Goal: Information Seeking & Learning: Learn about a topic

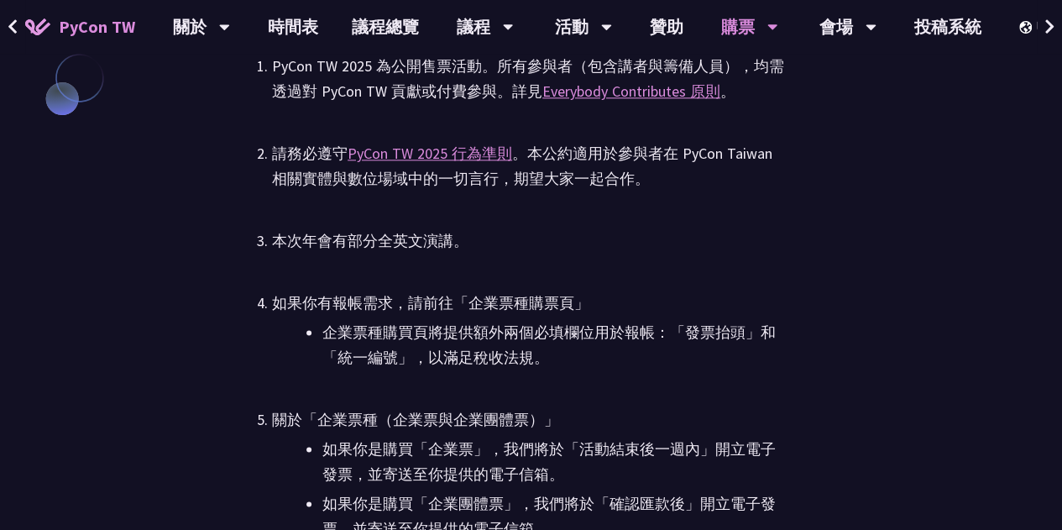
scroll to position [4112, 0]
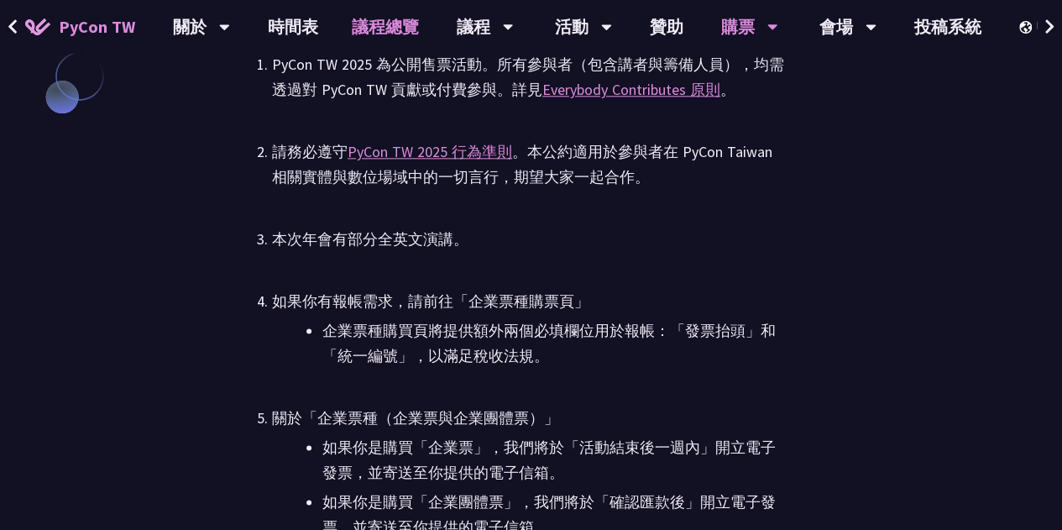
click at [398, 28] on link "議程總覽" at bounding box center [385, 27] width 101 height 54
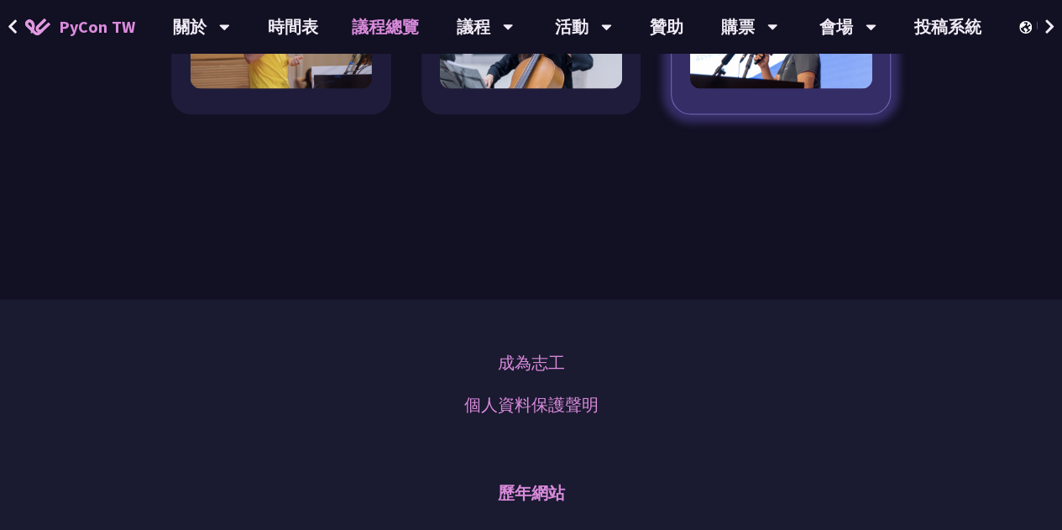
scroll to position [1679, 0]
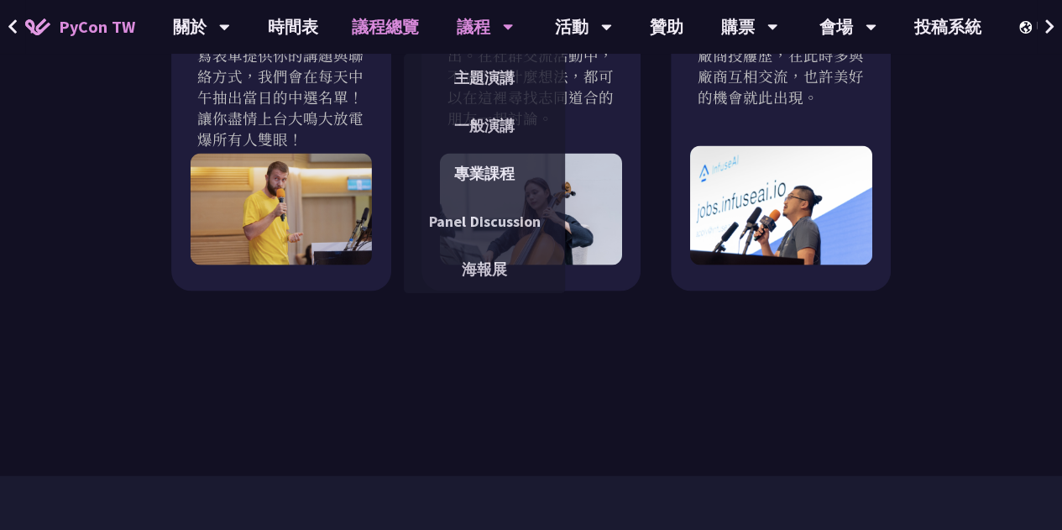
click at [230, 29] on div "議程" at bounding box center [201, 27] width 57 height 54
click at [483, 72] on link "主題演講" at bounding box center [484, 77] width 161 height 39
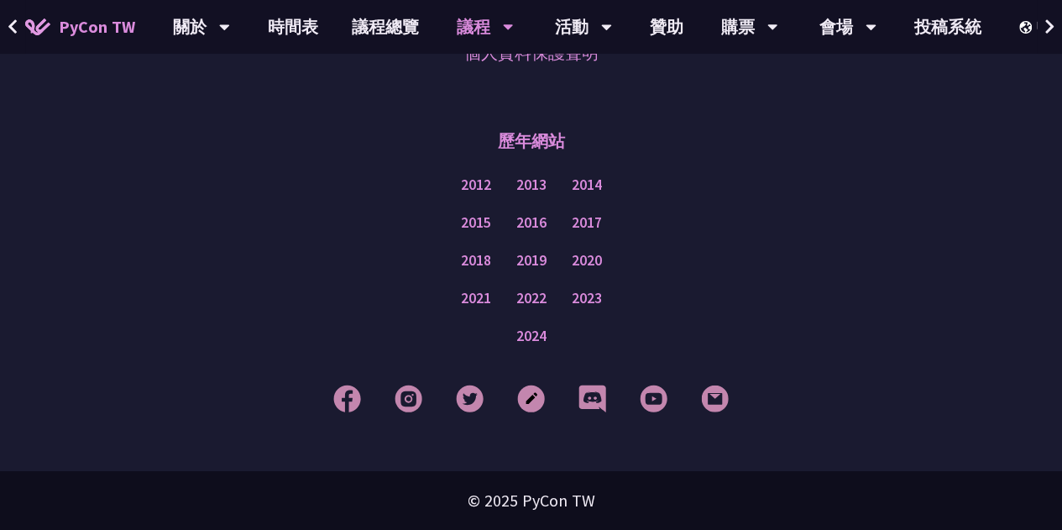
scroll to position [3105, 0]
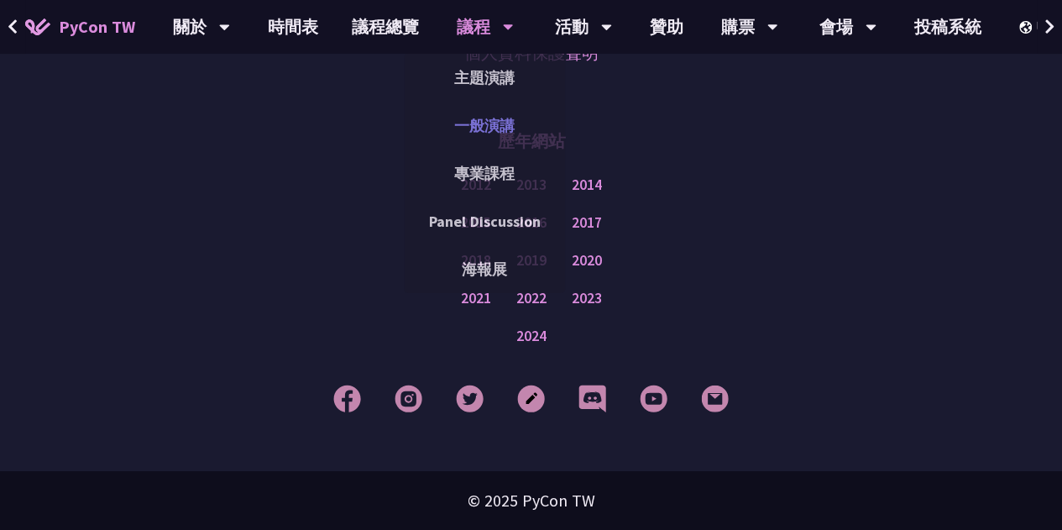
click at [478, 125] on link "一般演講" at bounding box center [484, 125] width 161 height 39
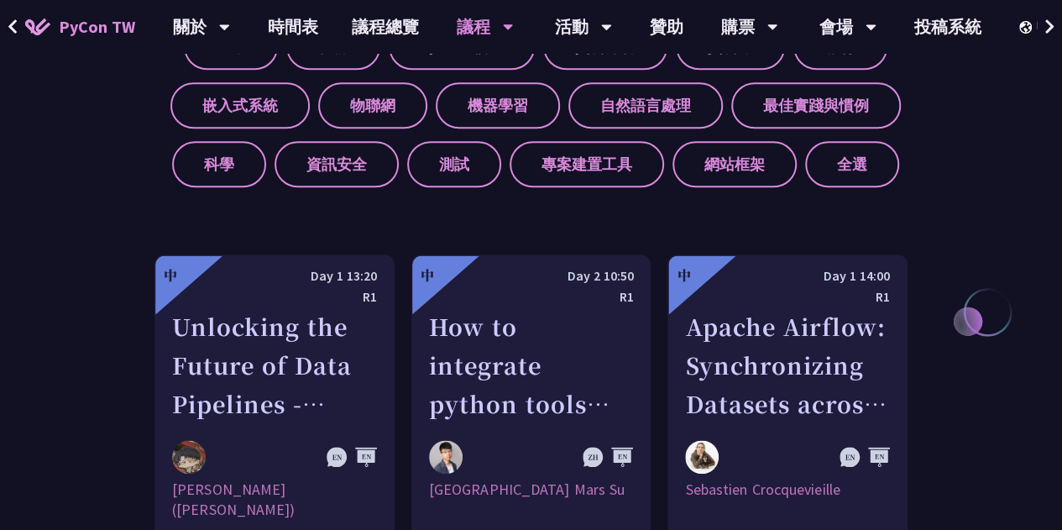
scroll to position [839, 0]
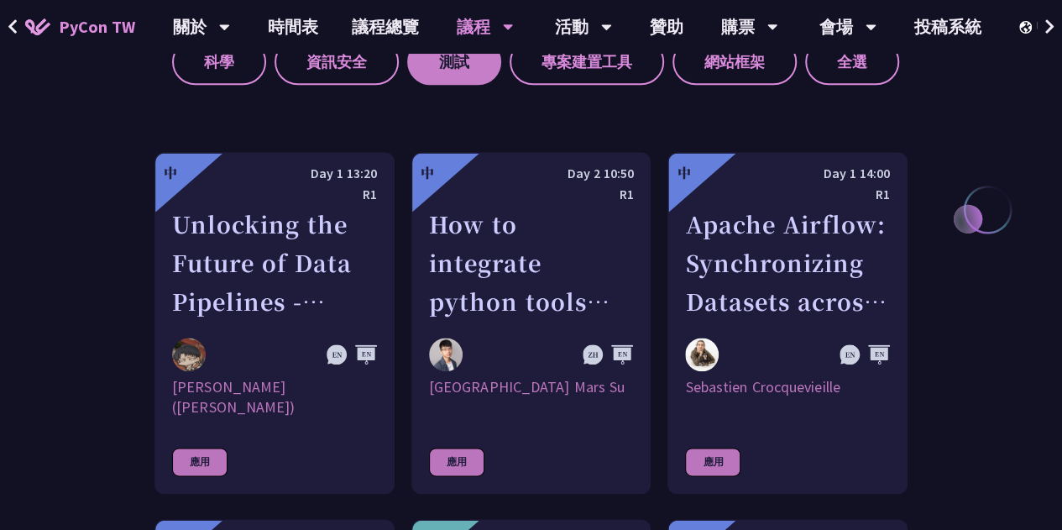
click at [431, 73] on label "測試" at bounding box center [454, 62] width 94 height 46
click at [0, 0] on input "測試" at bounding box center [0, 0] width 0 height 0
